Goal: Navigation & Orientation: Understand site structure

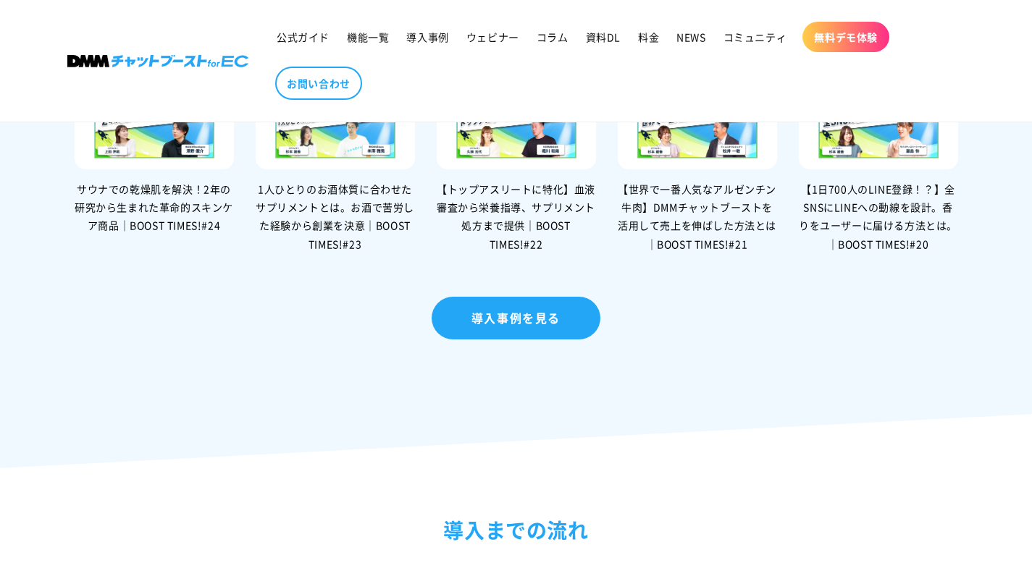
scroll to position [3172, 0]
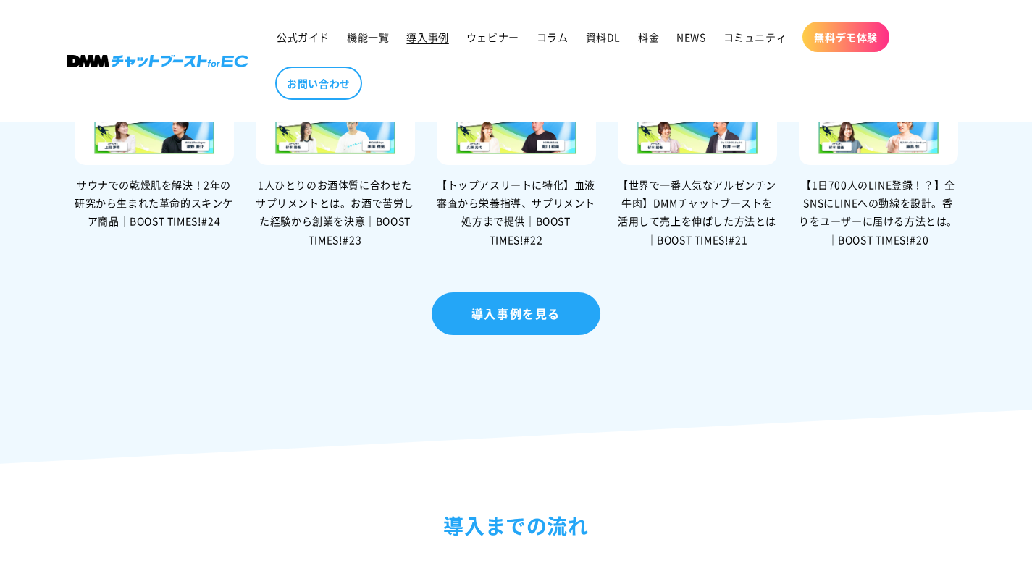
click at [411, 39] on span "導入事例" at bounding box center [427, 36] width 42 height 13
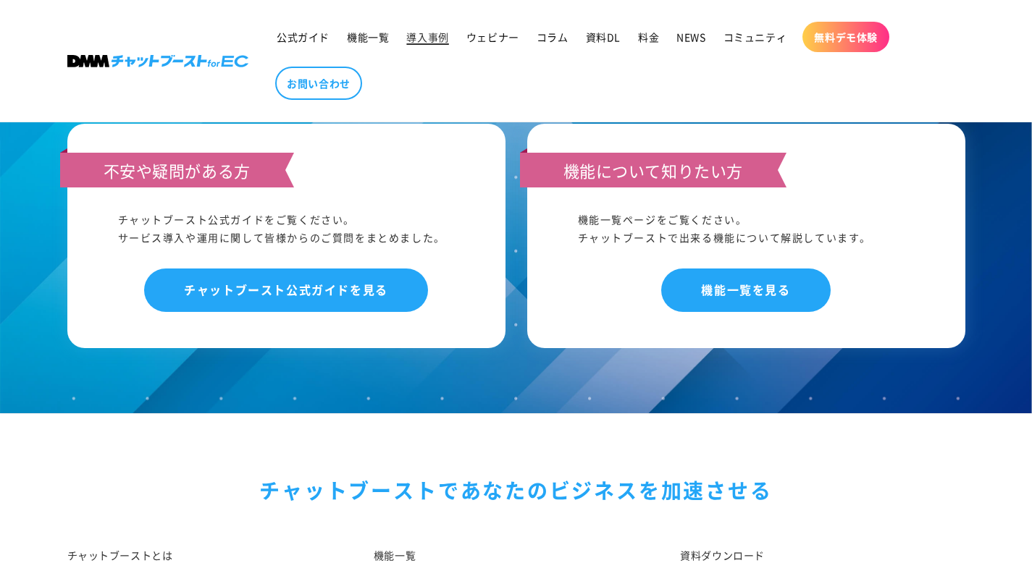
scroll to position [2240, 0]
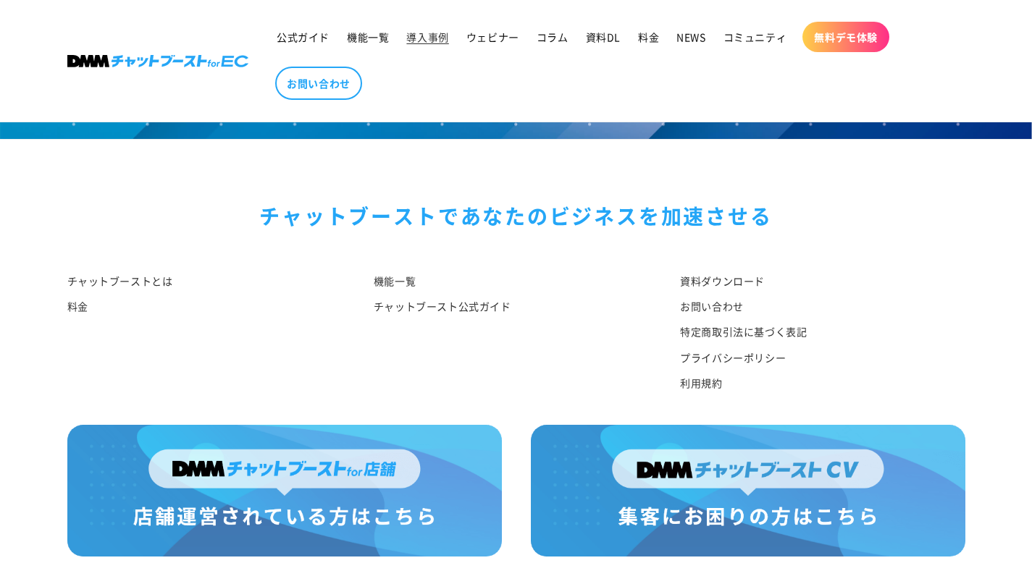
click at [206, 66] on img at bounding box center [157, 61] width 181 height 12
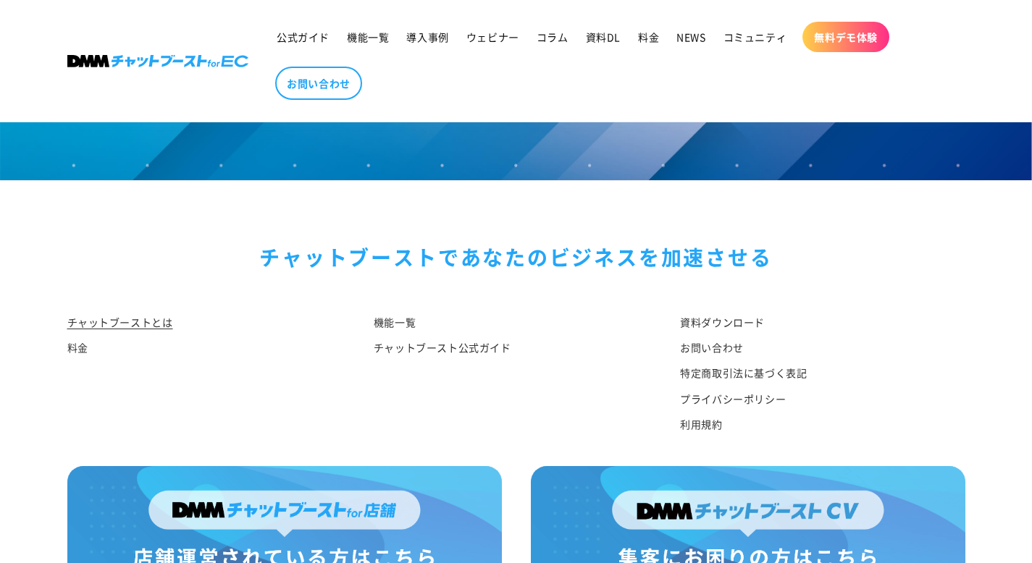
scroll to position [7632, 0]
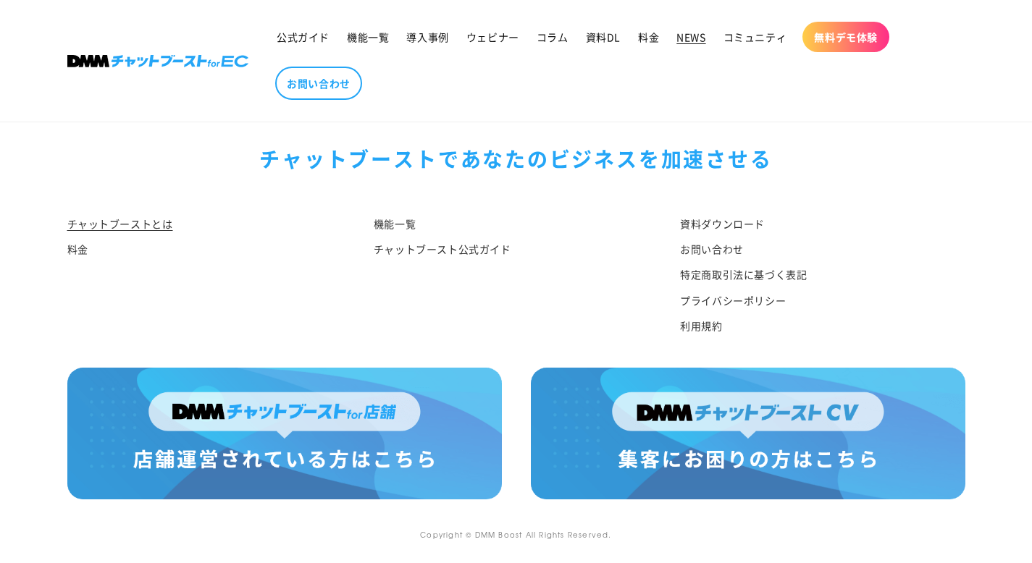
click at [697, 31] on span "NEWS" at bounding box center [690, 36] width 29 height 13
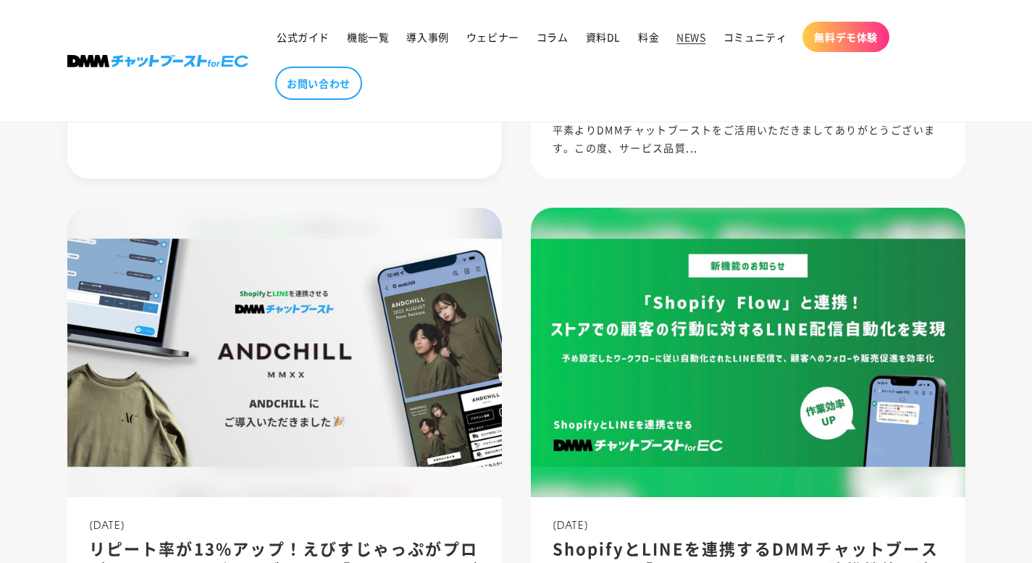
scroll to position [1099, 0]
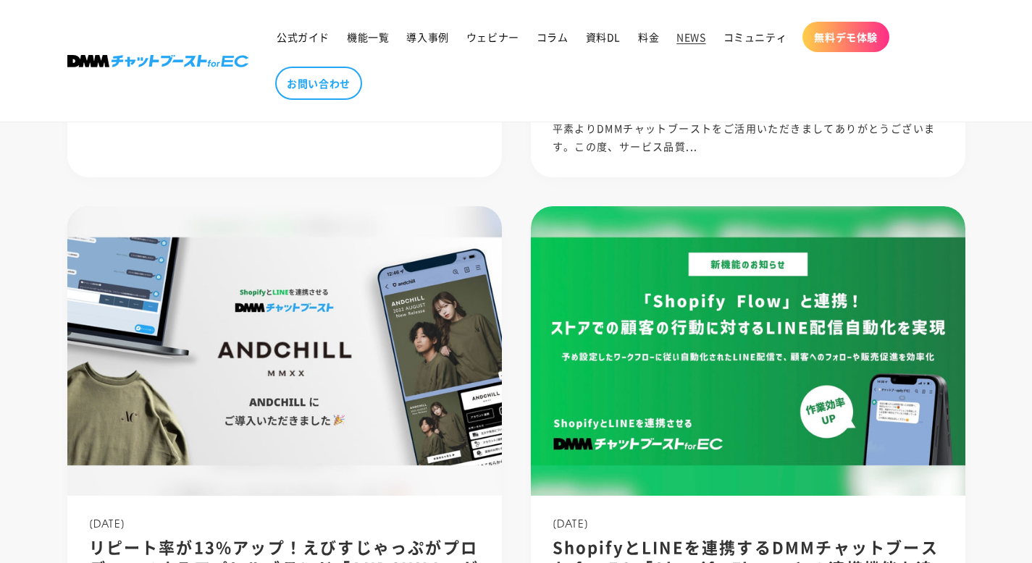
click at [164, 61] on img at bounding box center [157, 61] width 181 height 12
